Goal: Task Accomplishment & Management: Use online tool/utility

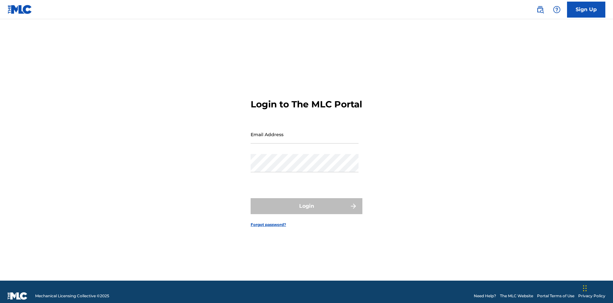
scroll to position [8, 0]
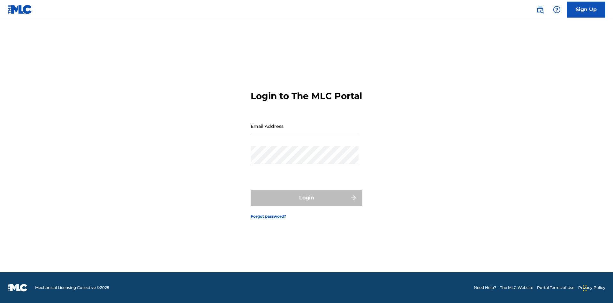
click at [305, 131] on input "Email Address" at bounding box center [305, 126] width 108 height 18
type input "[PERSON_NAME][EMAIL_ADDRESS][DOMAIN_NAME]"
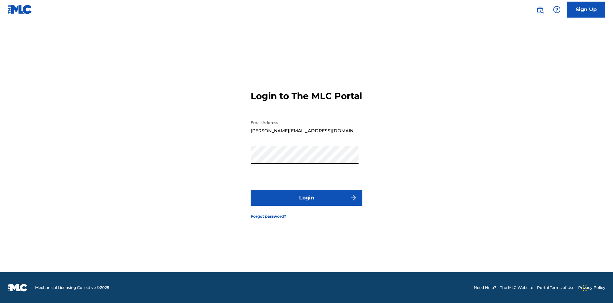
click at [306, 203] on button "Login" at bounding box center [307, 198] width 112 height 16
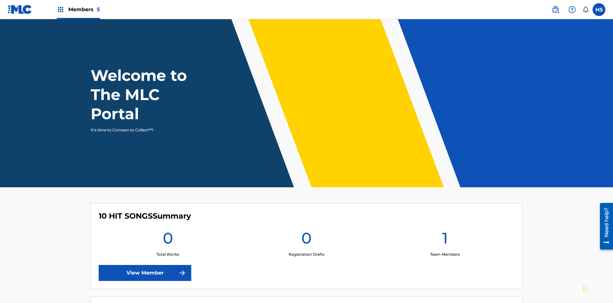
scroll to position [27, 0]
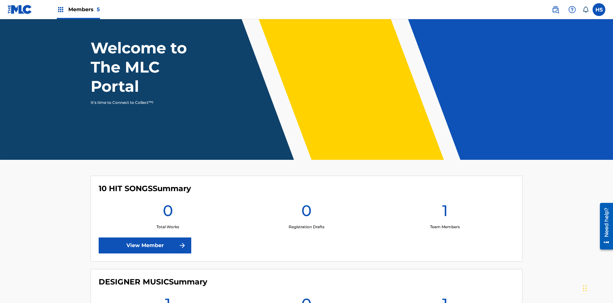
click at [78, 9] on span "Members 5" at bounding box center [84, 9] width 32 height 7
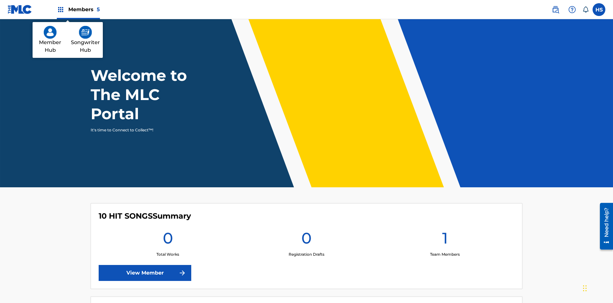
click at [85, 32] on img at bounding box center [85, 32] width 13 height 13
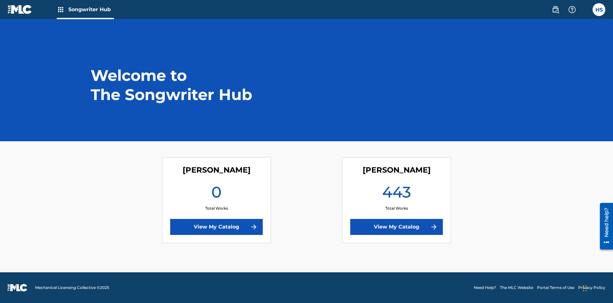
click at [397, 227] on link "View My Catalog" at bounding box center [396, 227] width 93 height 16
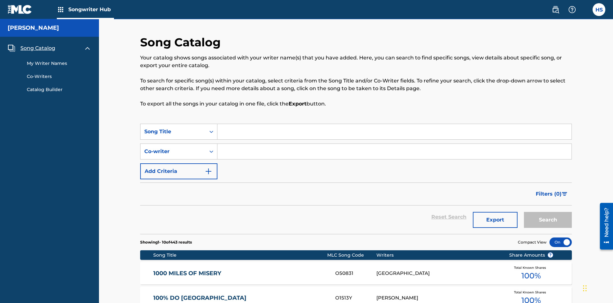
click at [38, 44] on span "Song Catalog" at bounding box center [37, 48] width 35 height 8
click at [173, 128] on div "Song Title" at bounding box center [172, 132] width 57 height 8
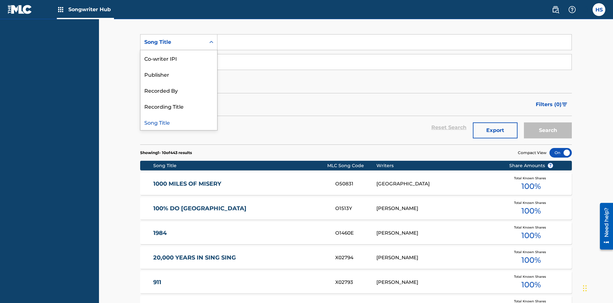
click at [179, 122] on div "Song Title" at bounding box center [178, 122] width 77 height 16
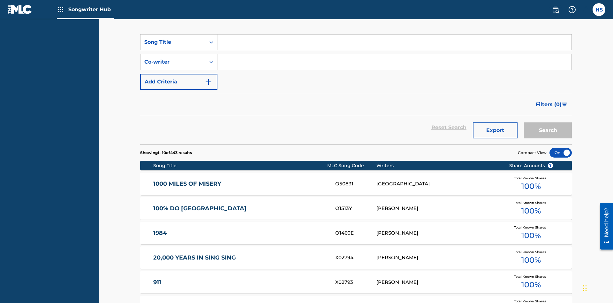
scroll to position [109, 0]
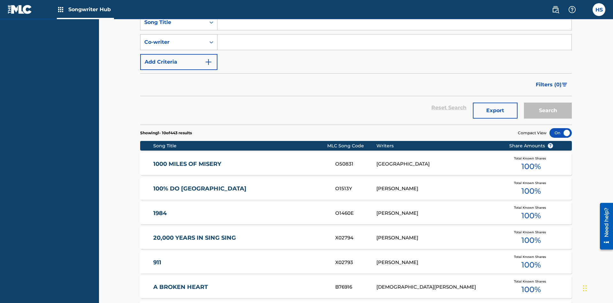
click at [173, 42] on div "Co-writer" at bounding box center [172, 42] width 57 height 8
click at [179, 122] on div "Co-writer" at bounding box center [178, 122] width 77 height 16
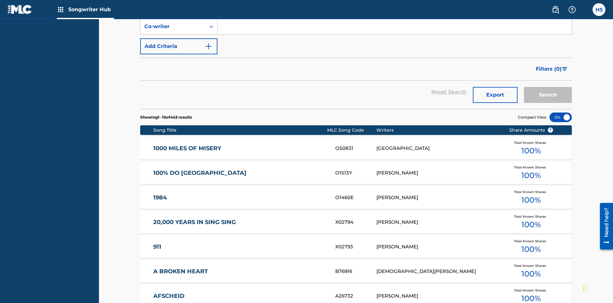
click at [179, 46] on button "Add Criteria" at bounding box center [178, 46] width 77 height 16
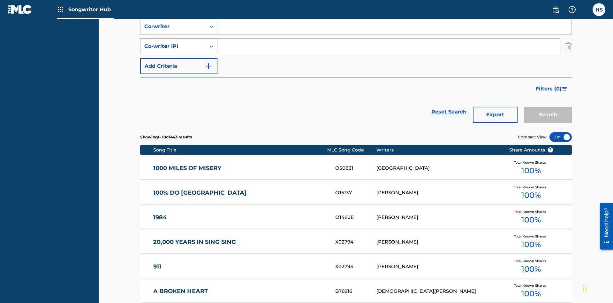
click at [173, 42] on div "Co-writer IPI" at bounding box center [172, 46] width 57 height 8
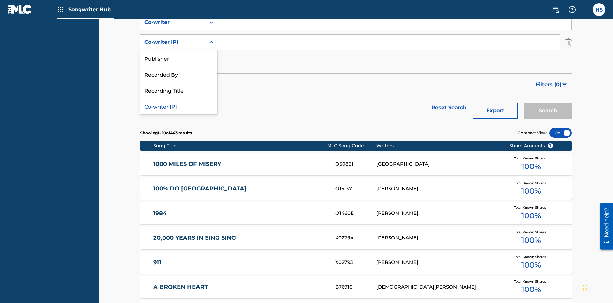
click at [179, 106] on div "Co-writer IPI" at bounding box center [178, 106] width 77 height 16
click at [179, 54] on button "Add Criteria" at bounding box center [178, 62] width 77 height 16
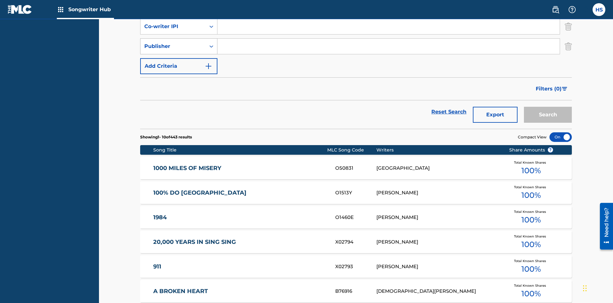
click at [173, 42] on div "Publisher" at bounding box center [172, 46] width 57 height 8
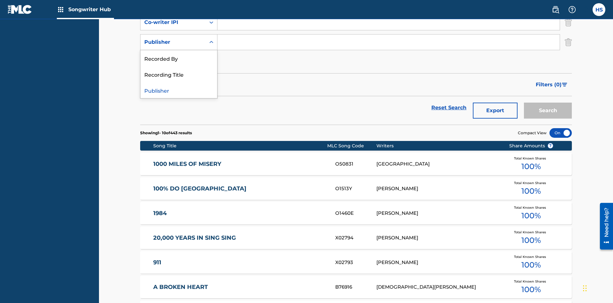
click at [179, 58] on div "Recorded By" at bounding box center [178, 58] width 77 height 16
click at [179, 54] on button "Add Criteria" at bounding box center [178, 62] width 77 height 16
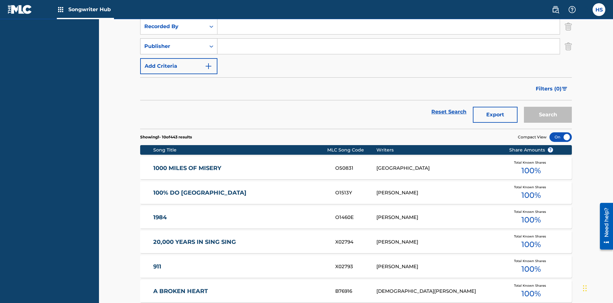
click at [173, 42] on div "Publisher" at bounding box center [172, 46] width 57 height 8
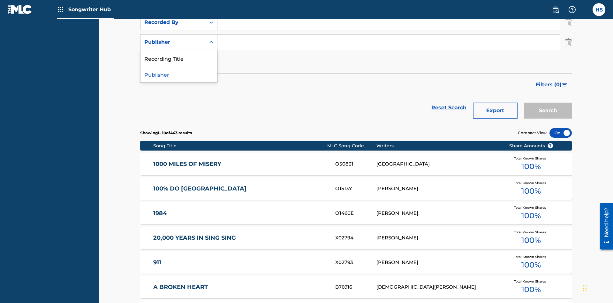
click at [179, 74] on div "Publisher" at bounding box center [178, 74] width 77 height 16
click at [179, 54] on button "Add Criteria" at bounding box center [178, 62] width 77 height 16
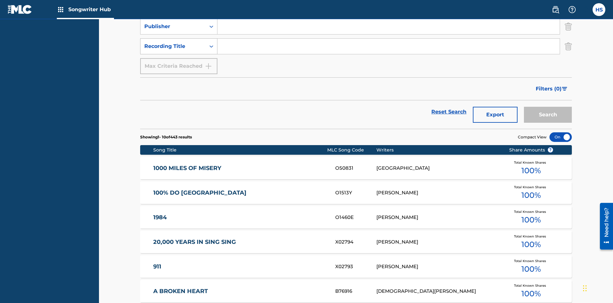
click at [173, 42] on div "Recording Title" at bounding box center [172, 46] width 57 height 8
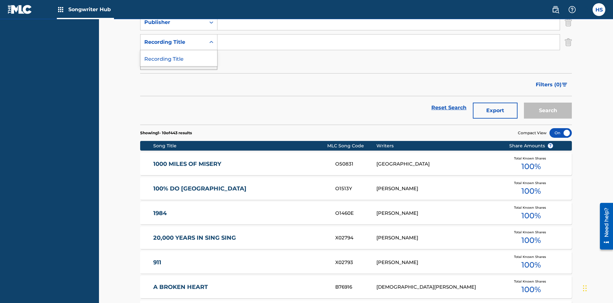
click at [179, 58] on div "Recording Title" at bounding box center [178, 58] width 77 height 16
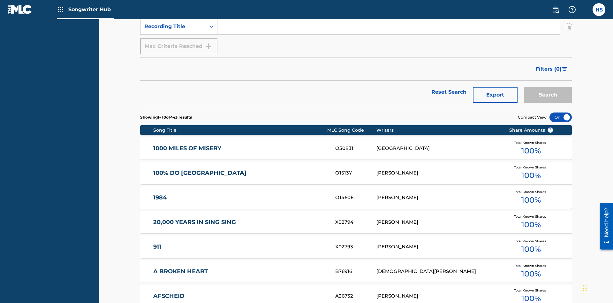
scroll to position [86, 0]
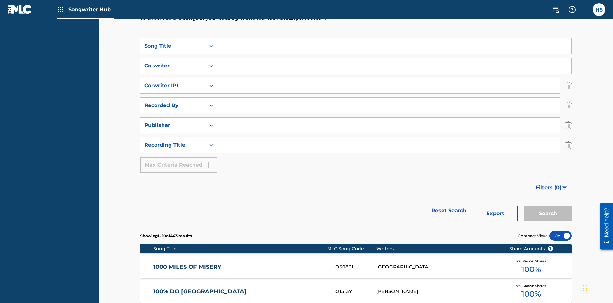
click at [394, 46] on input "Search Form" at bounding box center [394, 45] width 354 height 15
type input "MENEAME"
click at [394, 58] on input "Search Form" at bounding box center [394, 65] width 354 height 15
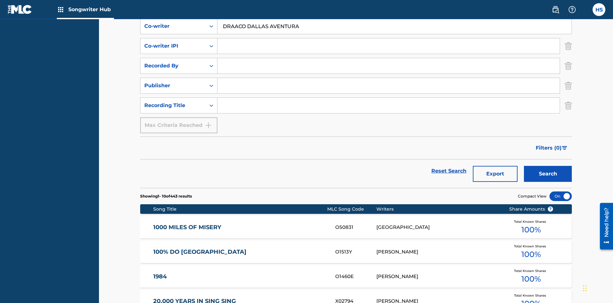
type input "DRAACO DALLAS AVENTURA"
click at [389, 46] on input "Search Form" at bounding box center [388, 45] width 342 height 15
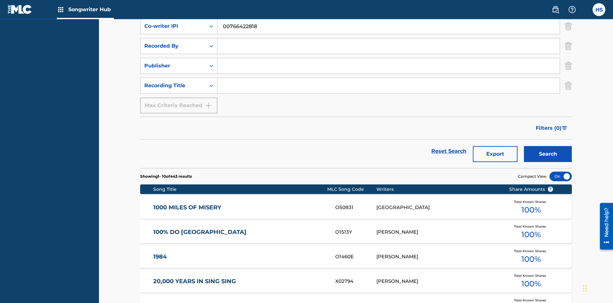
type input "00766422818"
click at [389, 46] on input "Search Form" at bounding box center [388, 45] width 342 height 15
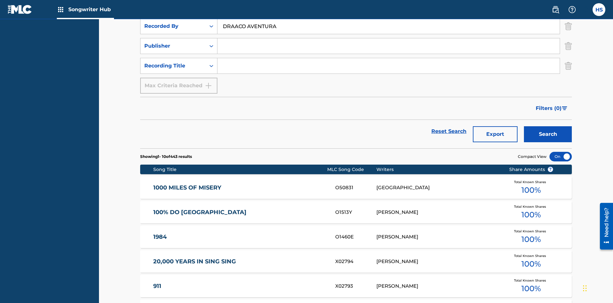
type input "DRAACO AVENTURA"
click at [389, 46] on input "Search Form" at bounding box center [388, 45] width 342 height 15
